Goal: Task Accomplishment & Management: Complete application form

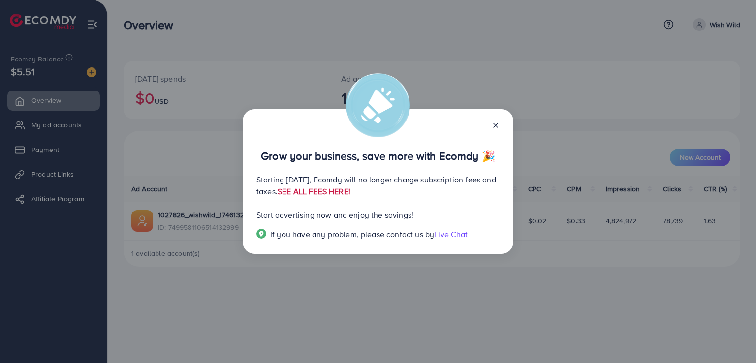
click at [351, 190] on link "SEE ALL FEES HERE!" at bounding box center [314, 191] width 73 height 11
click at [499, 125] on icon at bounding box center [496, 126] width 8 height 8
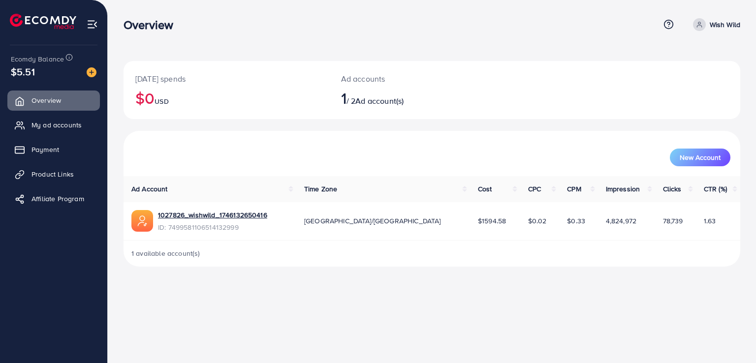
click at [702, 20] on span at bounding box center [699, 24] width 13 height 13
click at [33, 149] on link "Payment" at bounding box center [53, 150] width 93 height 20
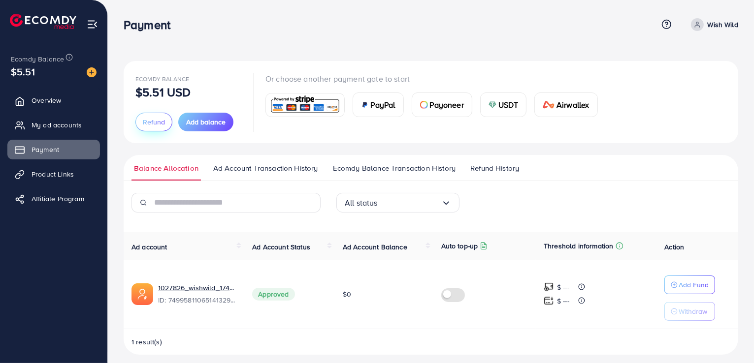
click at [155, 122] on span "Refund" at bounding box center [154, 122] width 22 height 10
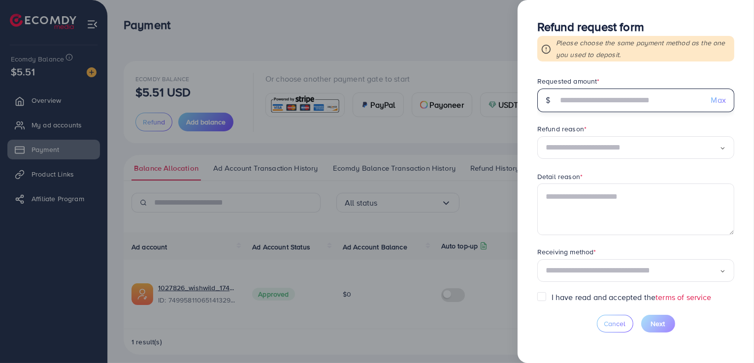
click at [629, 100] on input "text" at bounding box center [631, 101] width 146 height 24
type input "****"
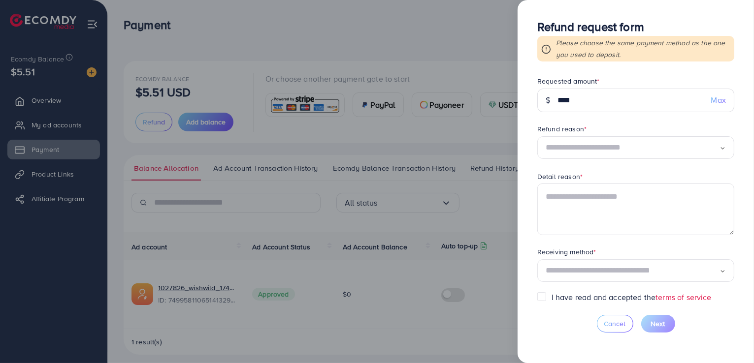
click at [594, 149] on input "Search for option" at bounding box center [633, 147] width 174 height 15
click at [572, 199] on form "Requested amount * $ **** Max Refund reason * Temporarily stop using service Lo…" at bounding box center [635, 184] width 197 height 216
click at [556, 275] on input "Search for option" at bounding box center [633, 270] width 174 height 15
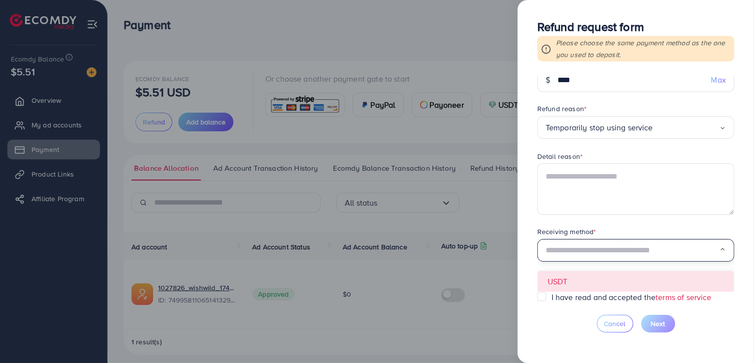
scroll to position [7, 0]
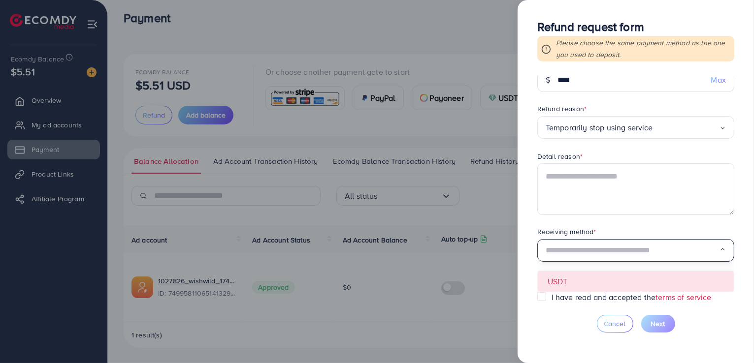
click at [567, 284] on form "Requested amount * $ **** Max Refund reason * Temporarily stop using service Lo…" at bounding box center [635, 184] width 197 height 216
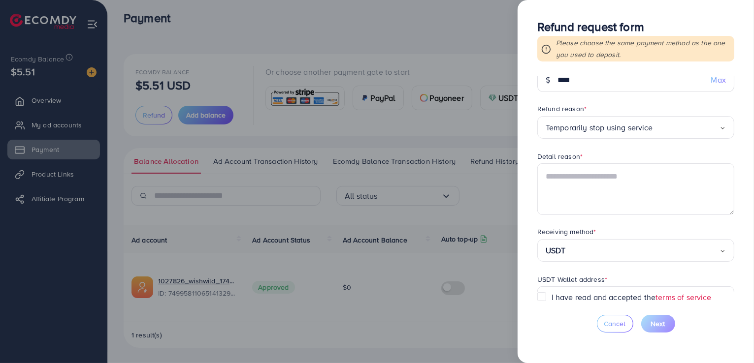
click at [552, 296] on label "I have read and accepted the terms of service" at bounding box center [632, 297] width 160 height 11
click at [619, 190] on textarea at bounding box center [635, 189] width 197 height 51
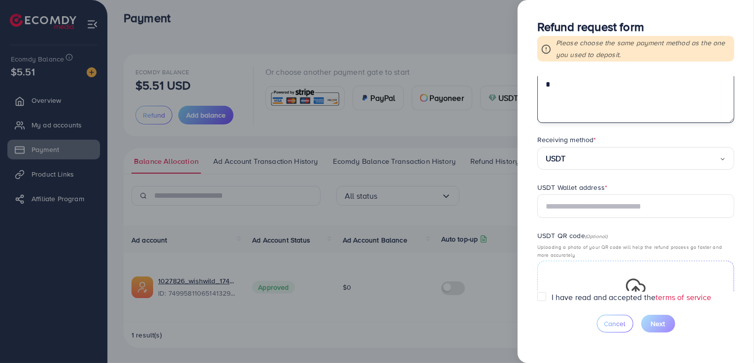
scroll to position [135, 0]
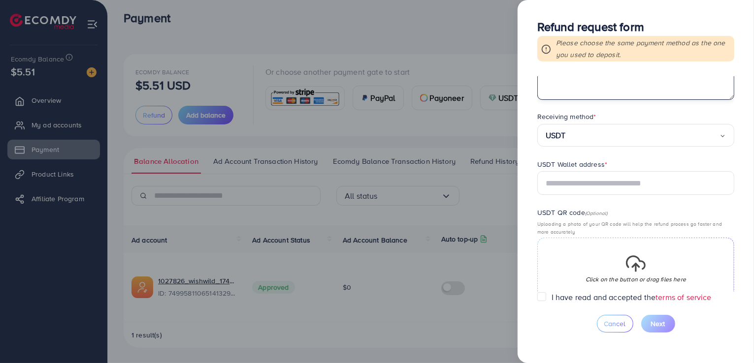
type textarea "*"
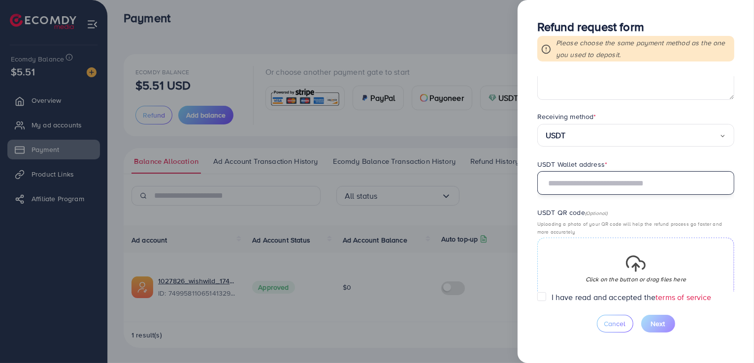
click at [569, 180] on input "text" at bounding box center [635, 183] width 197 height 24
